Goal: Task Accomplishment & Management: Use online tool/utility

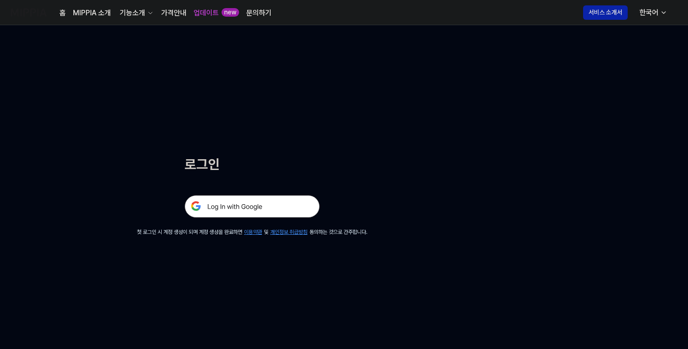
click at [234, 208] on img at bounding box center [252, 206] width 135 height 23
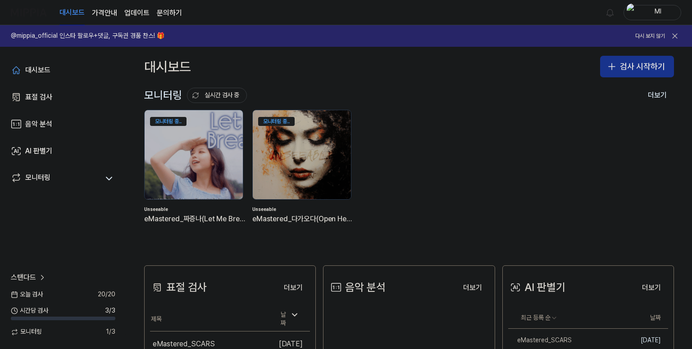
click at [638, 63] on button "검사 시작하기" at bounding box center [637, 67] width 74 height 22
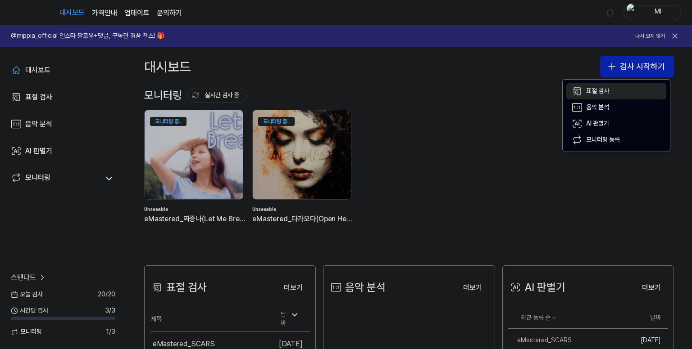
click at [591, 89] on div "표절 검사" at bounding box center [597, 91] width 23 height 9
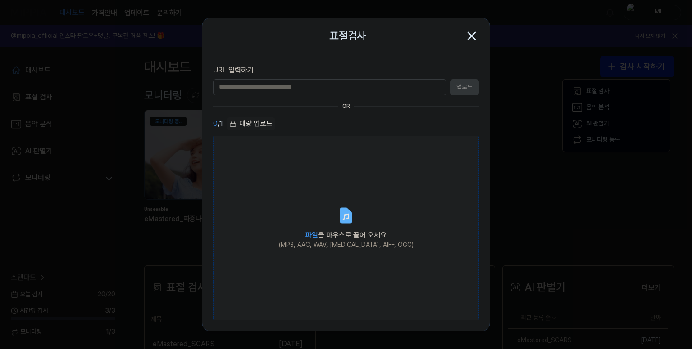
click at [344, 245] on div "(MP3, AAC, WAV, [MEDICAL_DATA], AIFF, OGG)" at bounding box center [346, 245] width 135 height 9
click at [0, 0] on input "파일 을 마우스로 끌어 오세요 (MP3, AAC, WAV, [MEDICAL_DATA], AIFF, OGG)" at bounding box center [0, 0] width 0 height 0
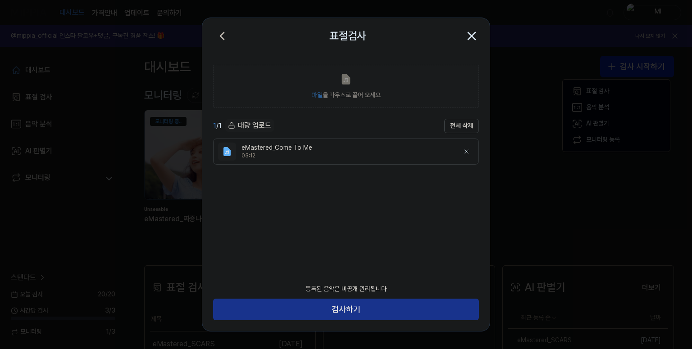
click at [374, 312] on button "검사하기" at bounding box center [346, 310] width 266 height 22
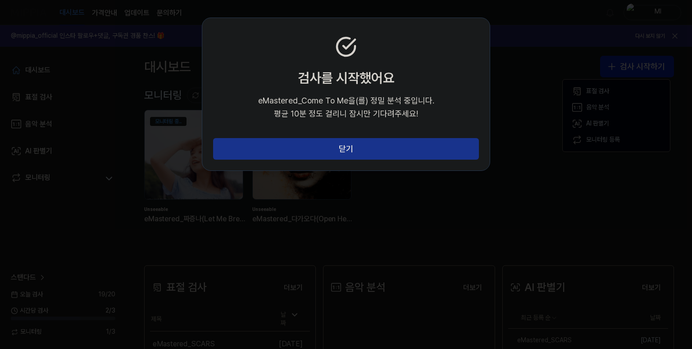
click at [375, 154] on button "닫기" at bounding box center [346, 149] width 266 height 22
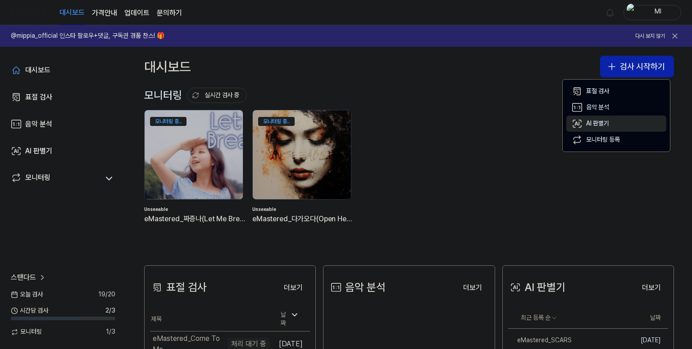
click at [594, 122] on div "AI 판별기" at bounding box center [597, 123] width 23 height 9
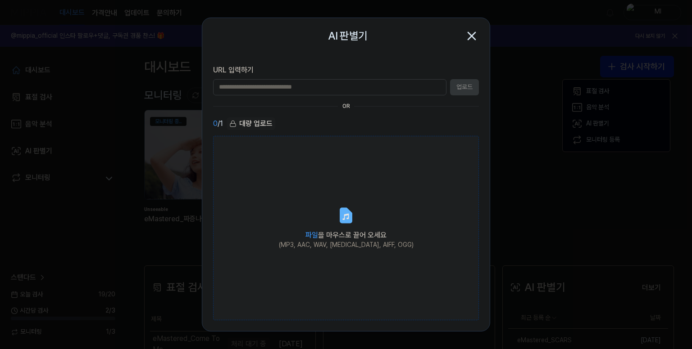
click at [346, 209] on icon at bounding box center [345, 215] width 11 height 14
click at [0, 0] on input "파일 을 마우스로 끌어 오세요 (MP3, AAC, WAV, [MEDICAL_DATA], AIFF, OGG)" at bounding box center [0, 0] width 0 height 0
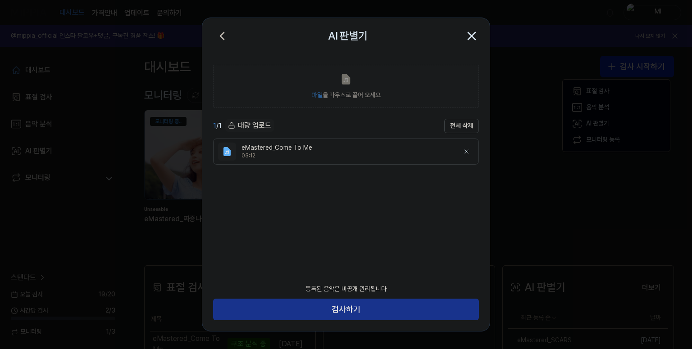
click at [371, 317] on button "검사하기" at bounding box center [346, 310] width 266 height 22
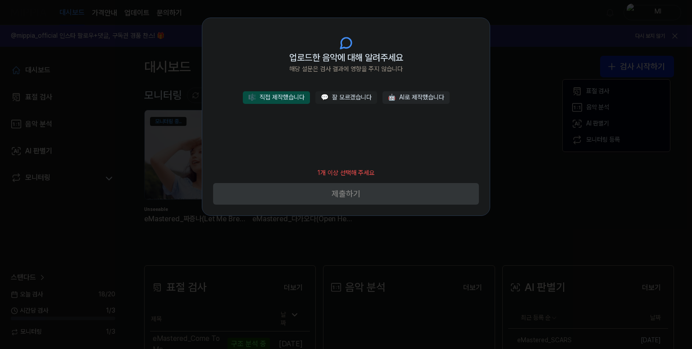
click at [285, 99] on button "🎼 직접 제작했습니다" at bounding box center [276, 97] width 67 height 13
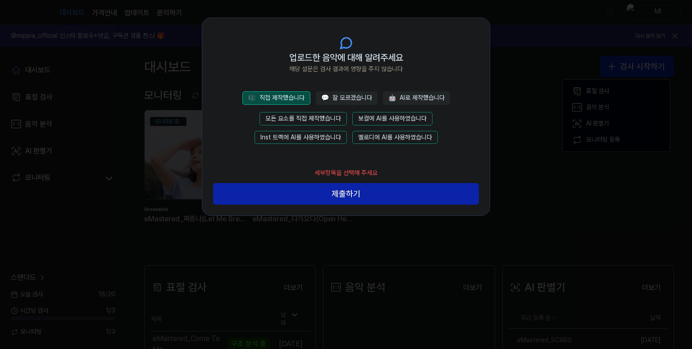
click at [318, 114] on button "모든 요소를 직접 제작했습니다" at bounding box center [302, 119] width 87 height 14
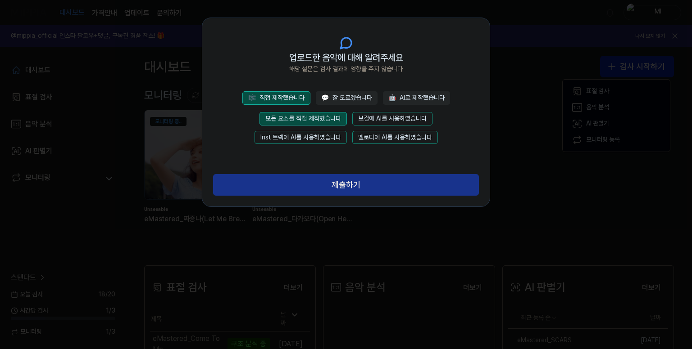
click at [360, 184] on button "제출하기" at bounding box center [346, 185] width 266 height 22
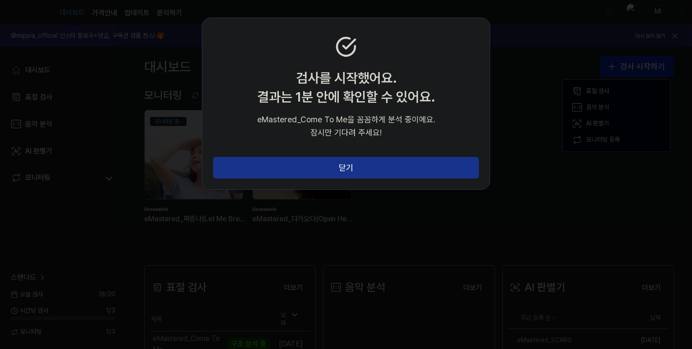
click at [392, 163] on button "닫기" at bounding box center [346, 168] width 266 height 22
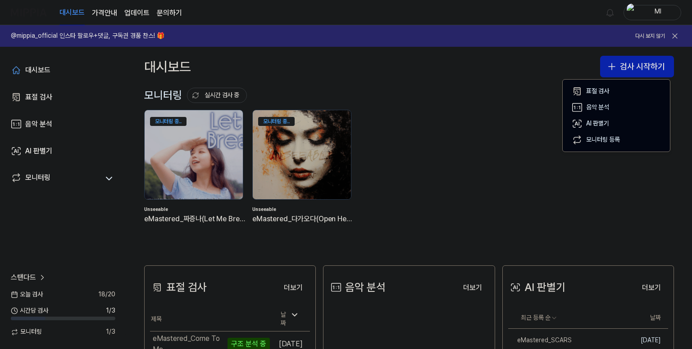
click at [489, 81] on div "대시보드 검사 시작하기" at bounding box center [408, 67] width 565 height 40
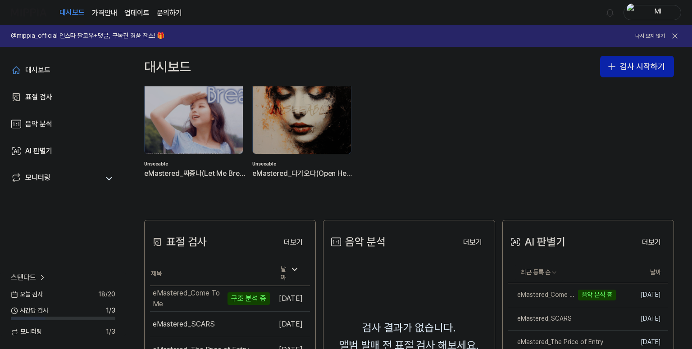
scroll to position [90, 0]
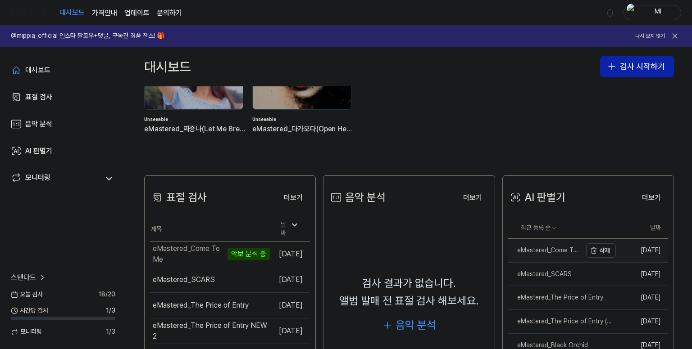
click at [551, 251] on div "eMastered_Come To Me" at bounding box center [544, 250] width 73 height 9
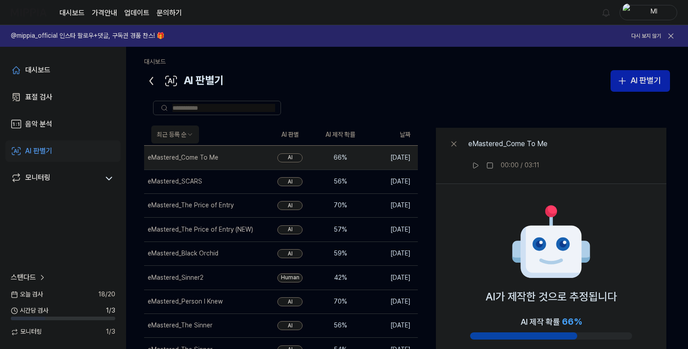
click at [149, 80] on icon at bounding box center [151, 81] width 14 height 14
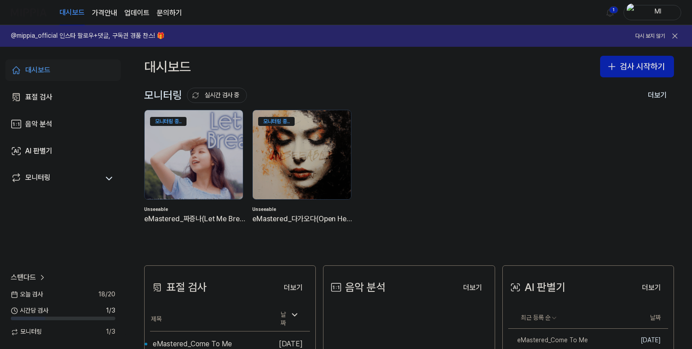
scroll to position [90, 0]
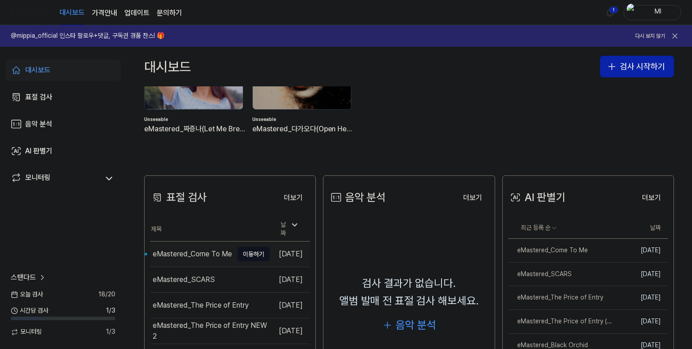
click at [187, 254] on div "eMastered_Come To Me" at bounding box center [192, 254] width 79 height 11
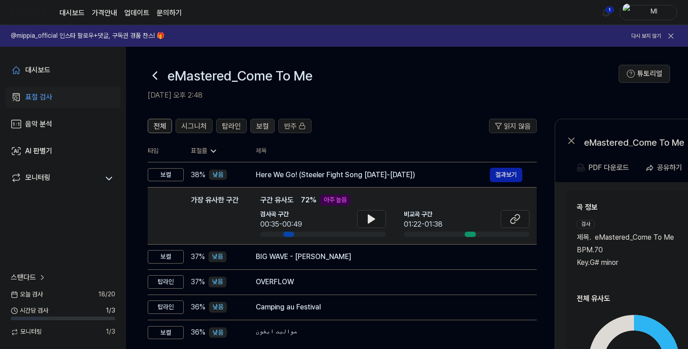
click at [265, 125] on span "보컬" at bounding box center [262, 126] width 13 height 11
click at [227, 125] on span "탑라인" at bounding box center [231, 126] width 19 height 11
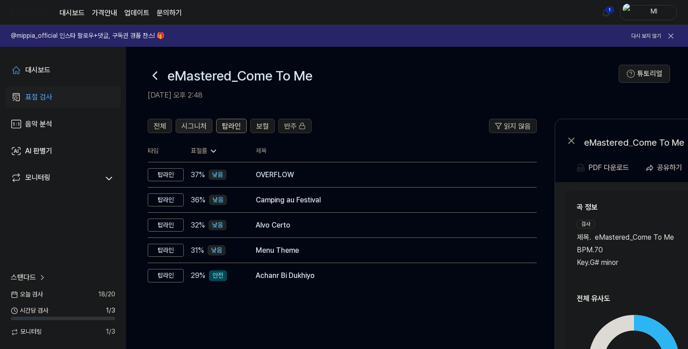
click at [202, 125] on span "시그니처" at bounding box center [193, 126] width 25 height 11
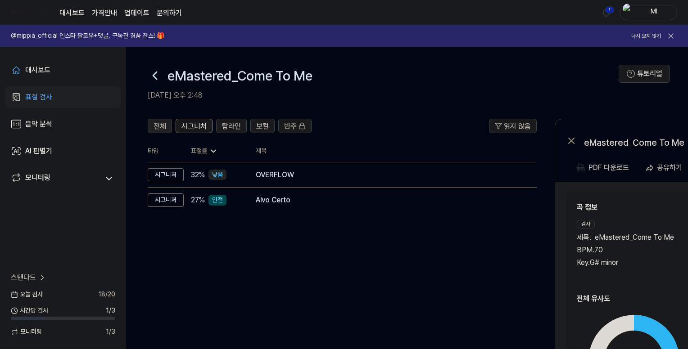
click at [163, 127] on span "전체" at bounding box center [160, 126] width 13 height 11
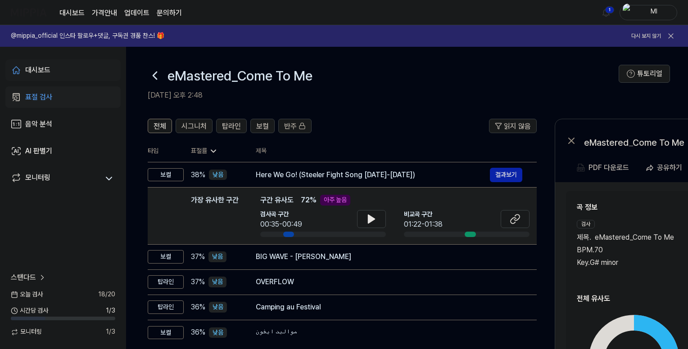
click at [37, 65] on div "대시보드" at bounding box center [37, 70] width 25 height 11
